Goal: Information Seeking & Learning: Find specific fact

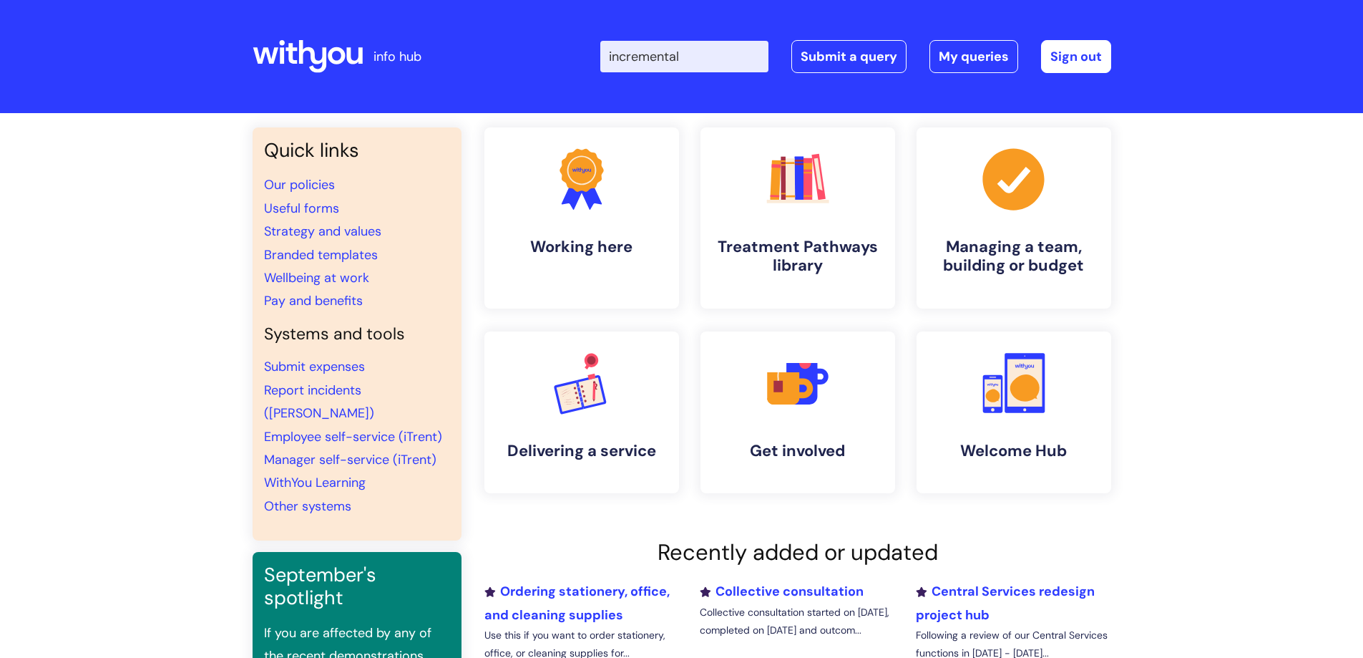
drag, startPoint x: 744, startPoint y: 55, endPoint x: 522, endPoint y: 48, distance: 221.9
click at [522, 48] on div "Enter your search term here... incremental Search Submit a query My queries Wel…" at bounding box center [788, 56] width 645 height 84
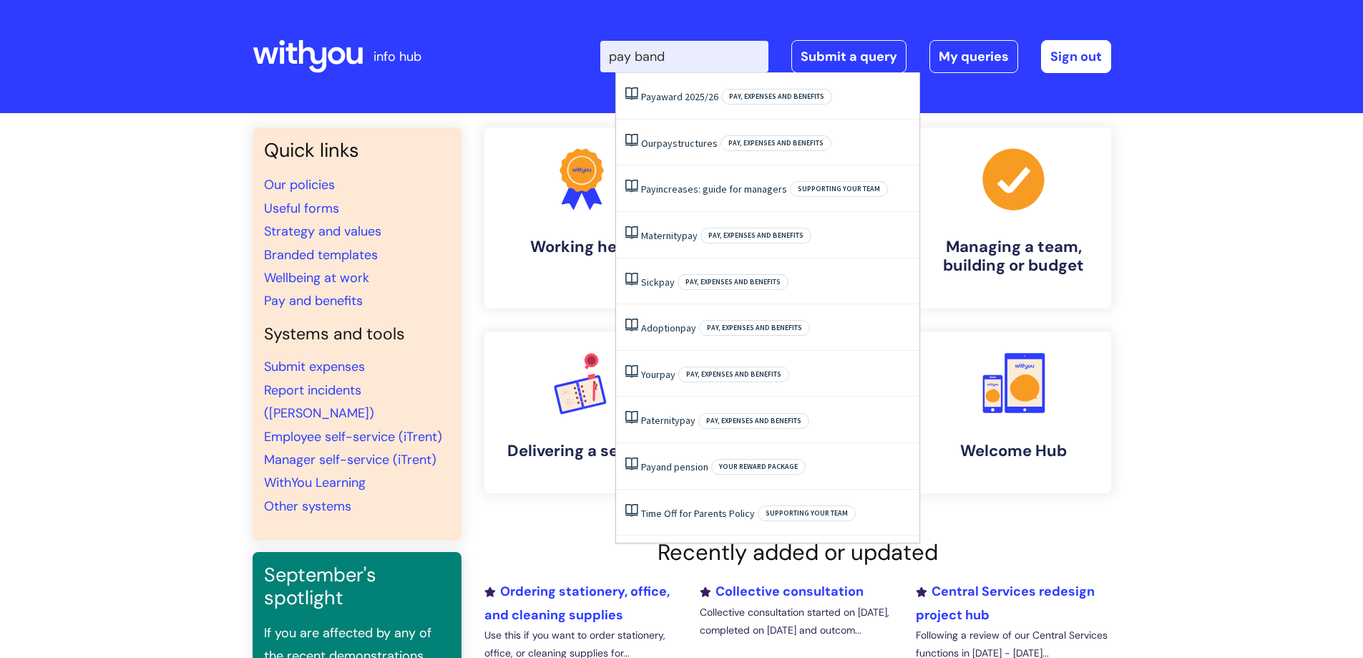
type input "pay bands"
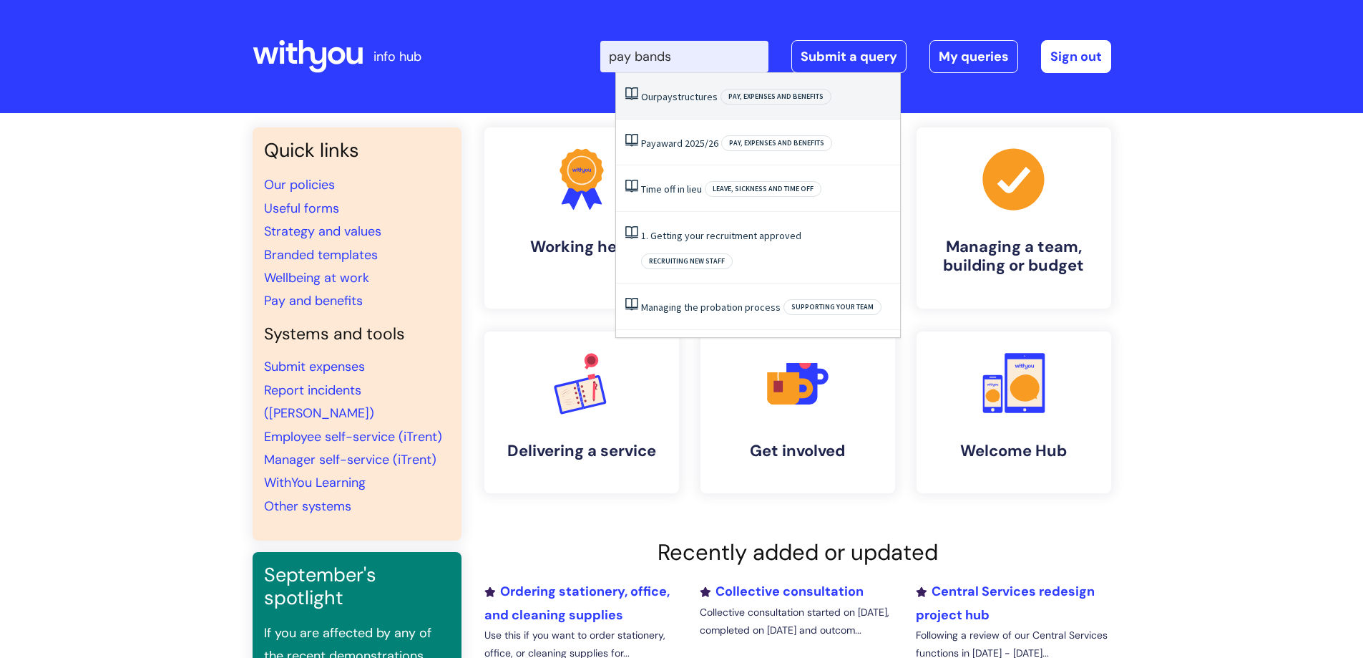
click at [675, 97] on link "Our pay structures" at bounding box center [679, 96] width 77 height 13
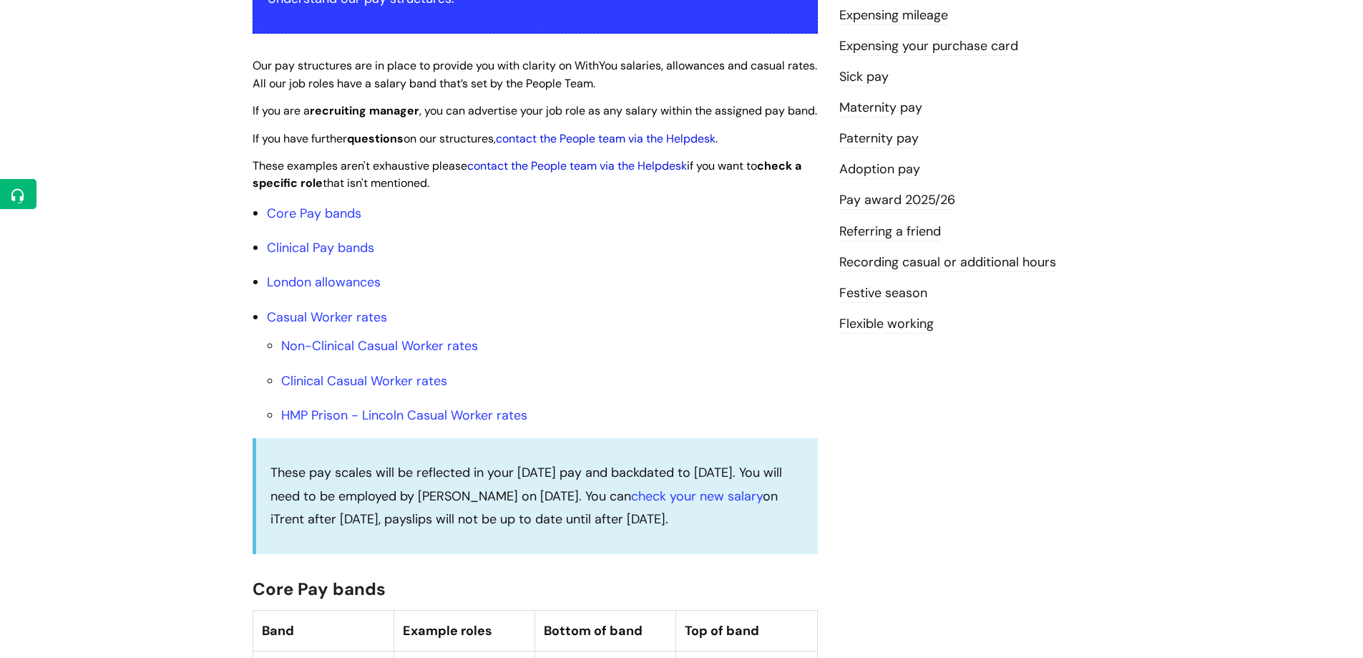
scroll to position [286, 0]
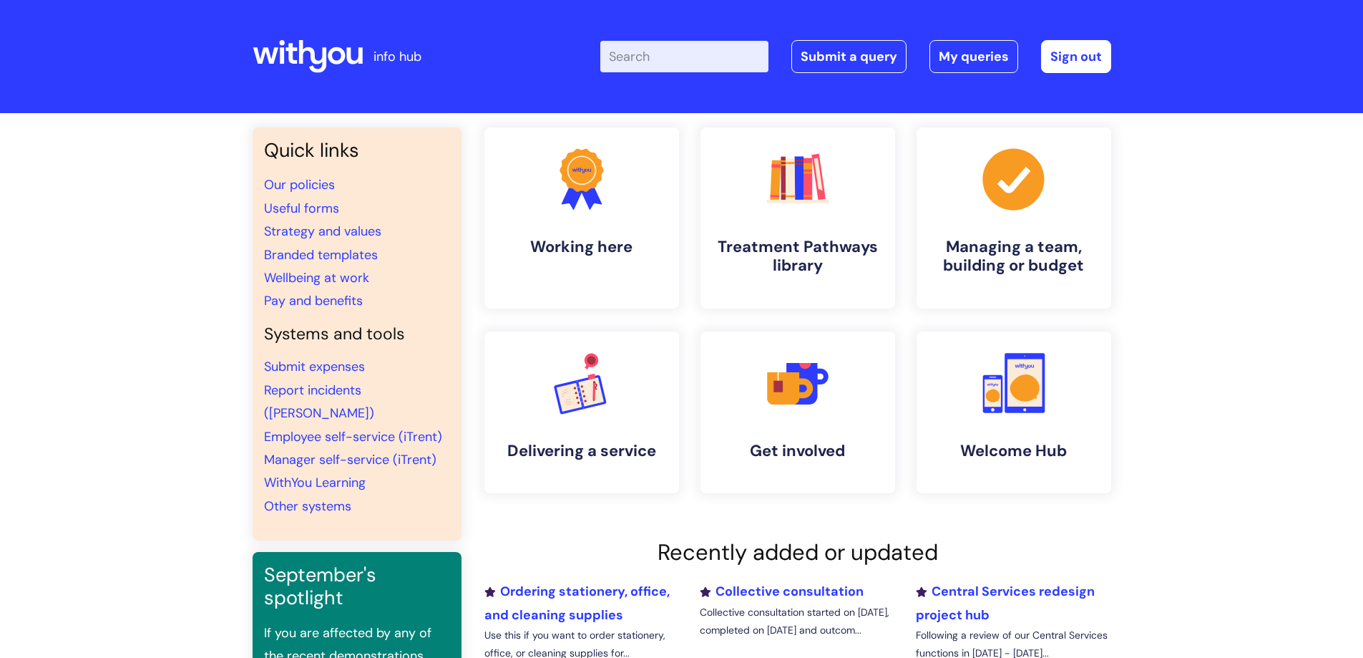
click at [727, 58] on input "Enter your search term here..." at bounding box center [684, 56] width 168 height 31
type input "incremental scheme"
click button "Search" at bounding box center [0, 0] width 0 height 0
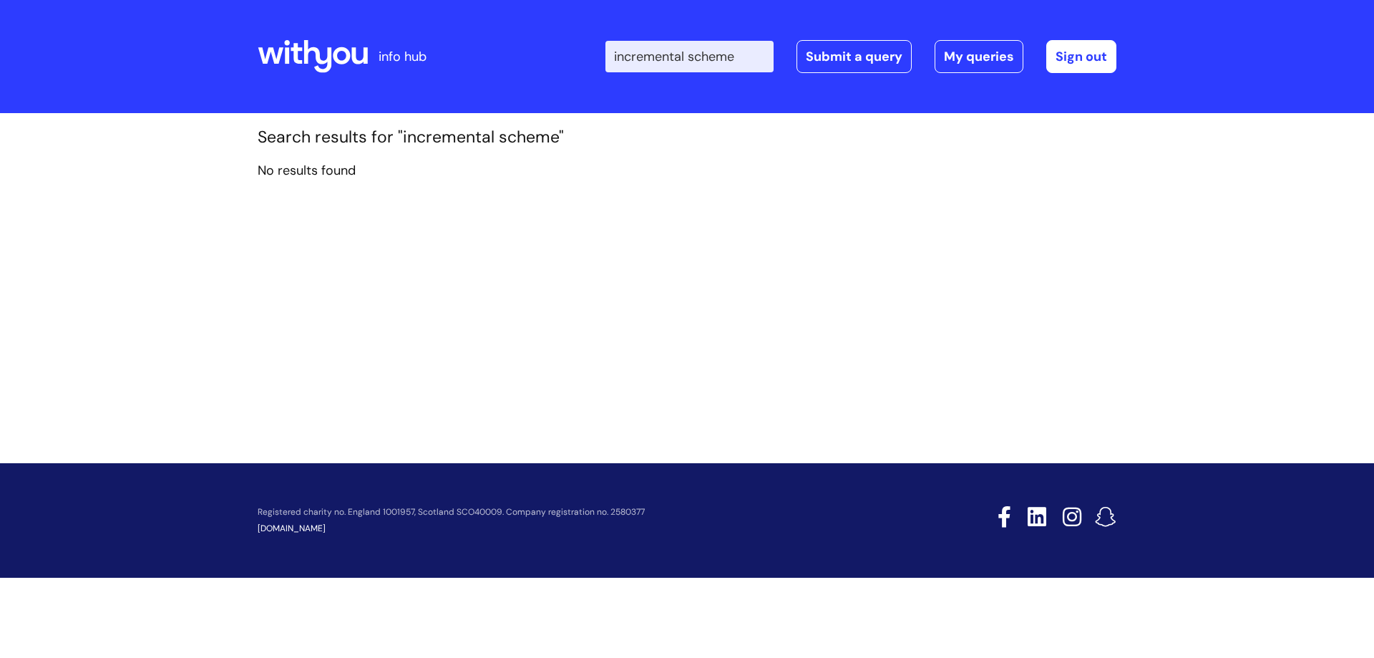
click at [712, 54] on input "incremental scheme" at bounding box center [689, 56] width 168 height 31
